Goal: Navigation & Orientation: Find specific page/section

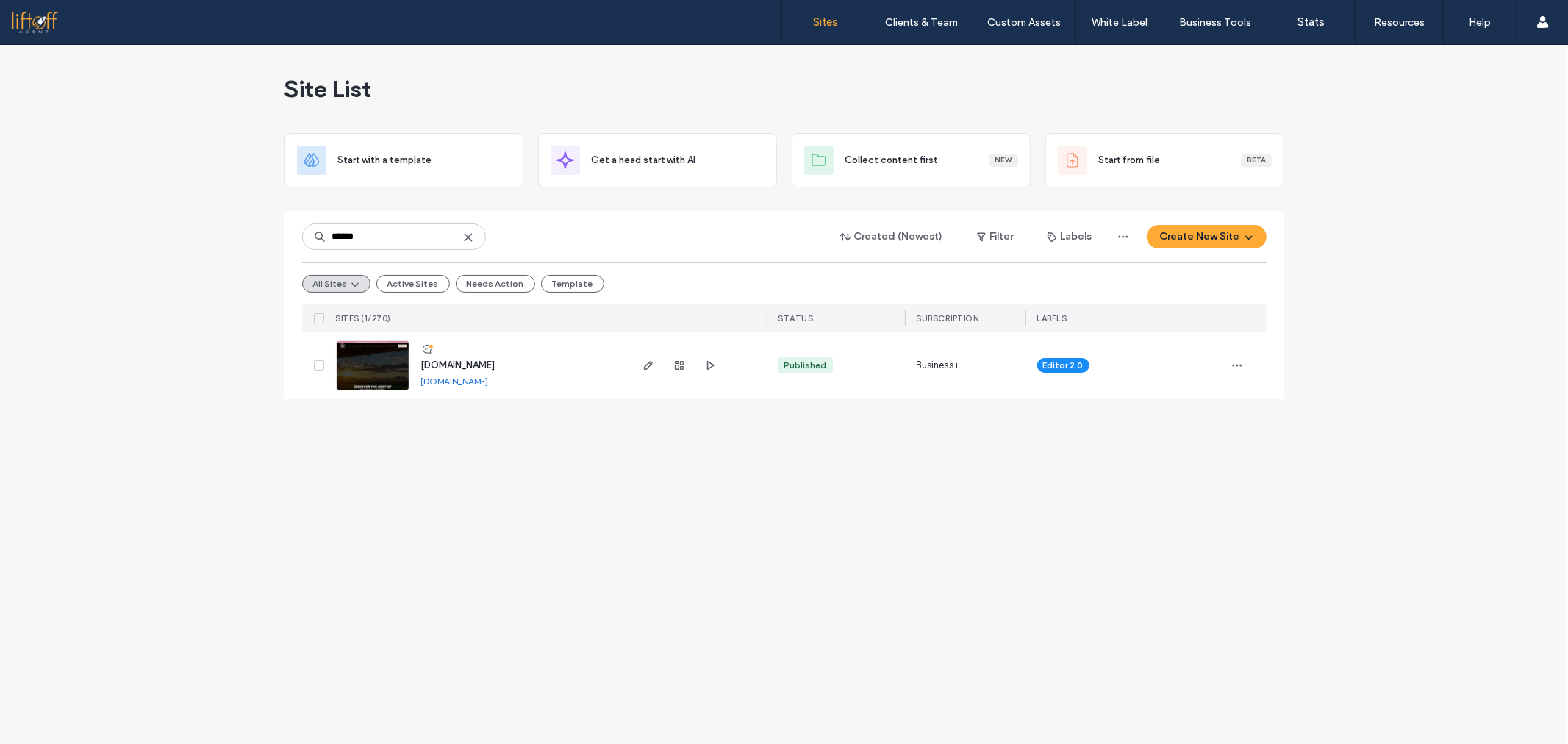
click at [344, 481] on div "Site List Start with a template Get a head start with AI Collect content first …" at bounding box center [784, 394] width 1568 height 699
click at [466, 243] on icon at bounding box center [468, 237] width 12 height 12
click at [836, 2] on link "Sites" at bounding box center [826, 22] width 87 height 44
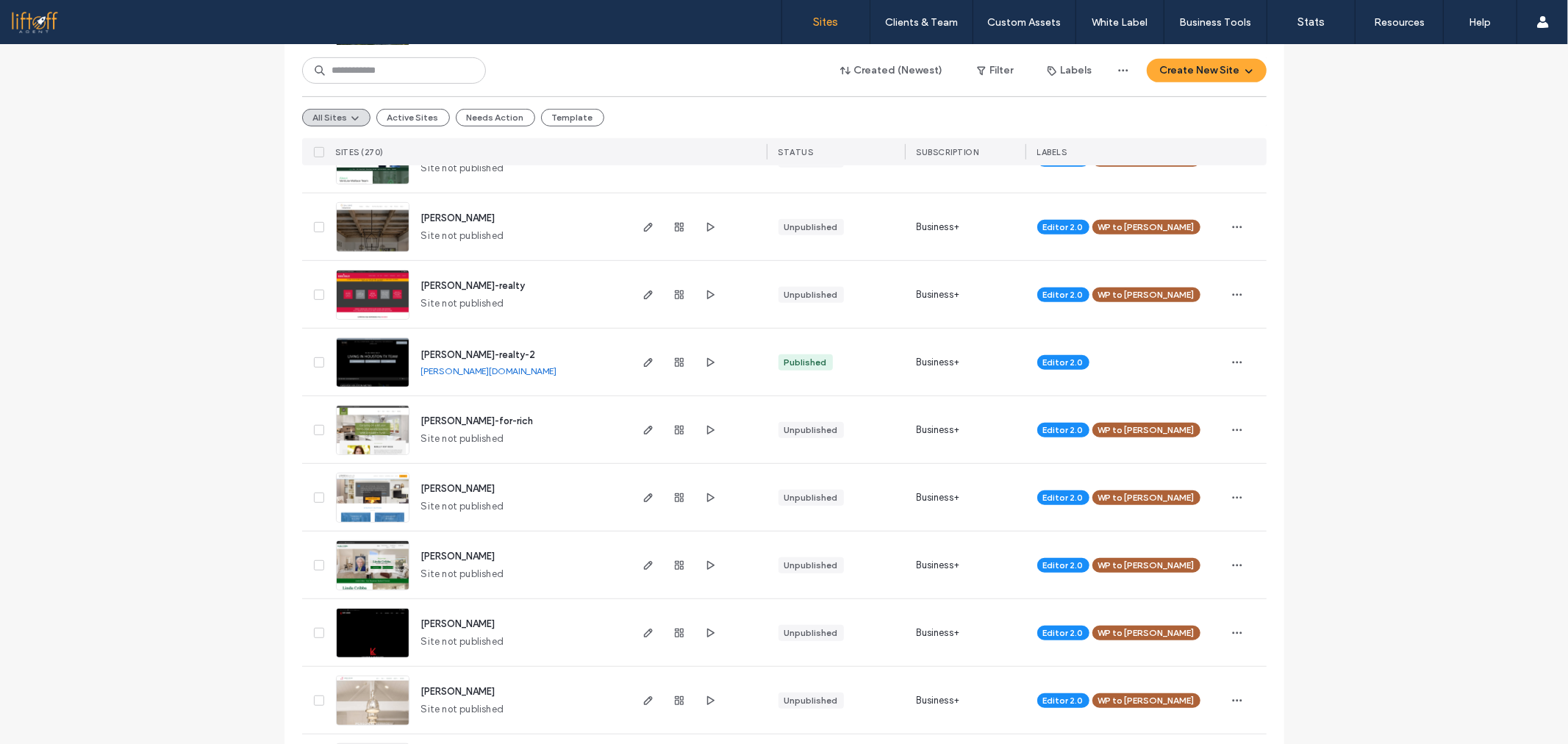
scroll to position [1223, 0]
